Goal: Transaction & Acquisition: Download file/media

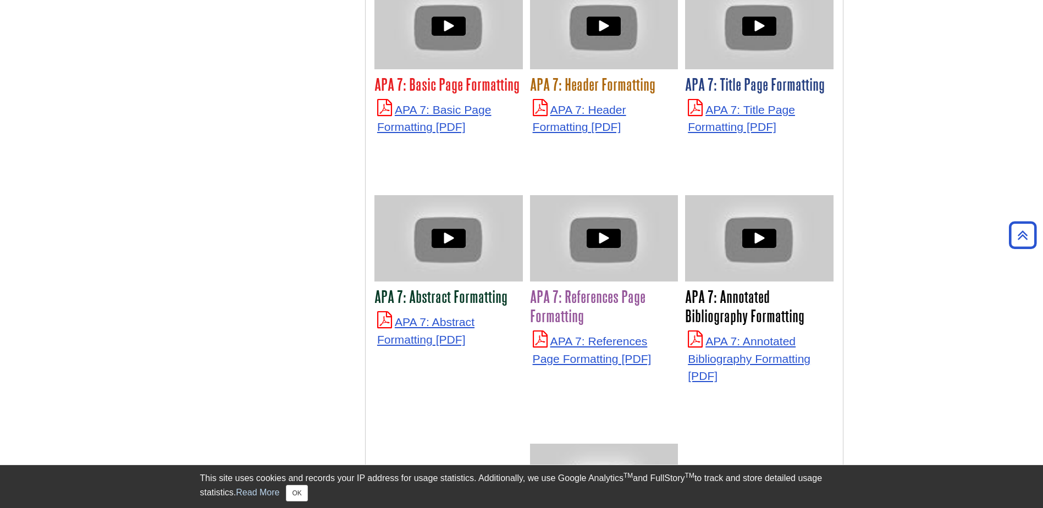
scroll to position [2750, 0]
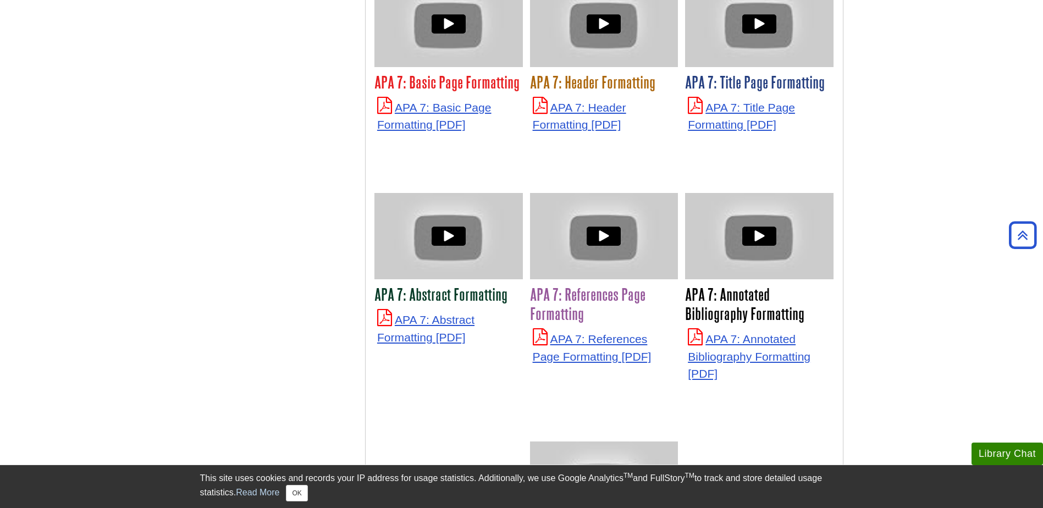
click at [582, 331] on p "APA 7: References Page Formatting" at bounding box center [604, 347] width 143 height 36
click at [587, 333] on link "APA 7: References Page Formatting" at bounding box center [592, 348] width 119 height 30
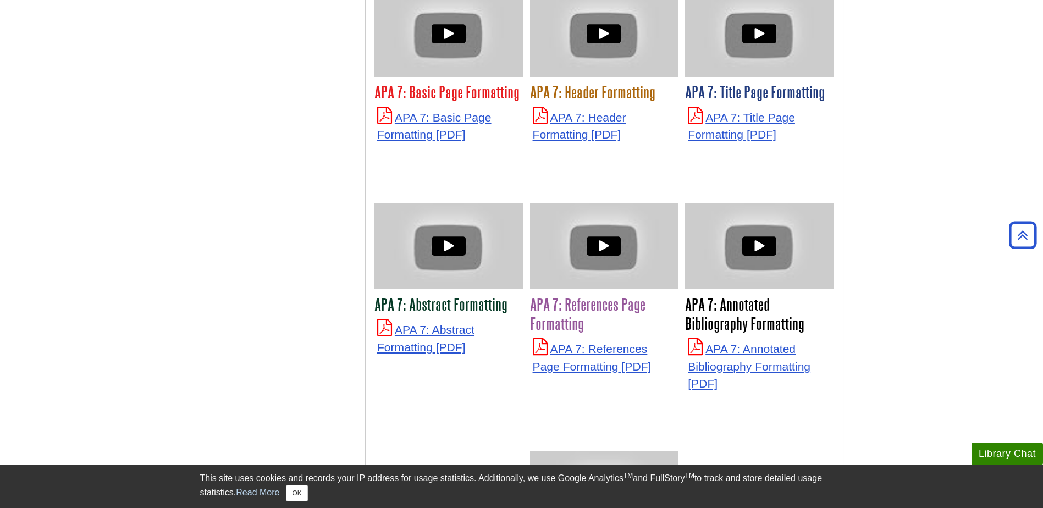
scroll to position [2750, 0]
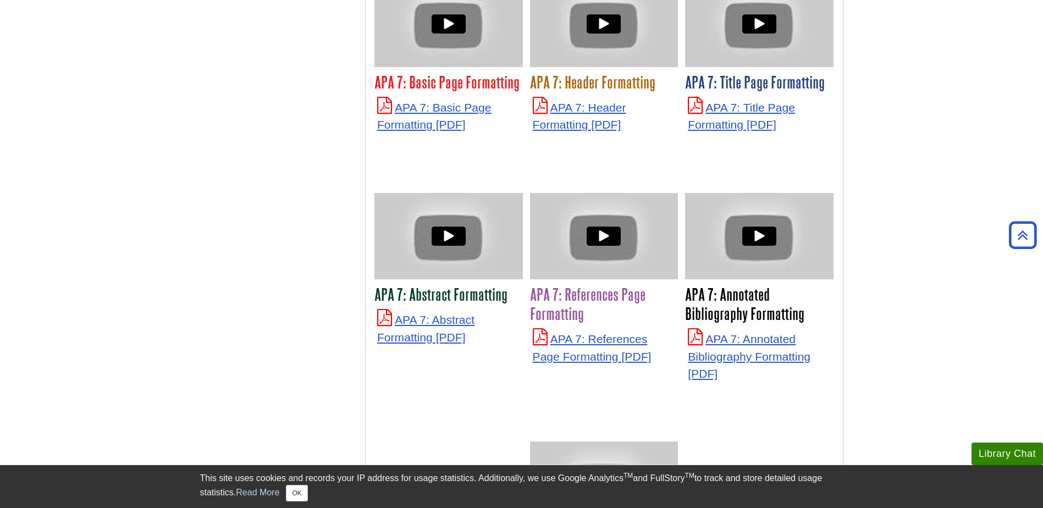
click at [597, 331] on p "APA 7: References Page Formatting" at bounding box center [604, 347] width 143 height 36
click at [606, 333] on p "APA 7: References Page Formatting" at bounding box center [604, 347] width 143 height 36
click at [598, 333] on link "APA 7: References Page Formatting" at bounding box center [592, 348] width 119 height 30
